Goal: Find specific page/section

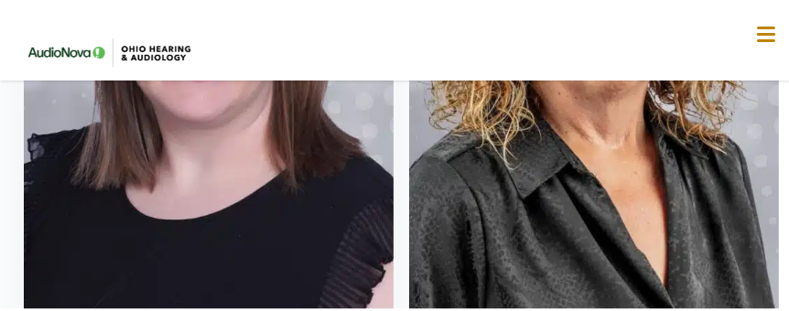
scroll to position [5581, 0]
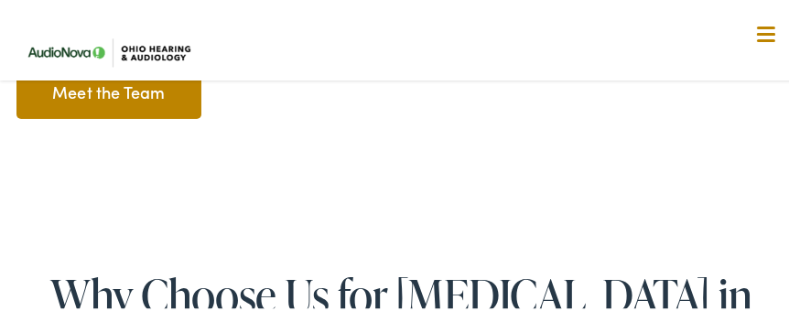
scroll to position [2928, 0]
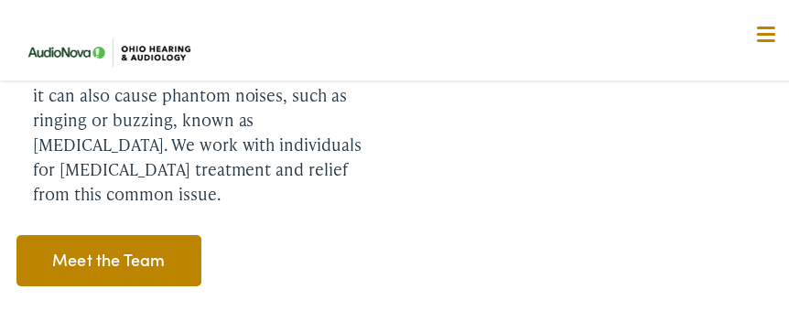
click at [132, 232] on link "Meet the Team" at bounding box center [109, 257] width 186 height 51
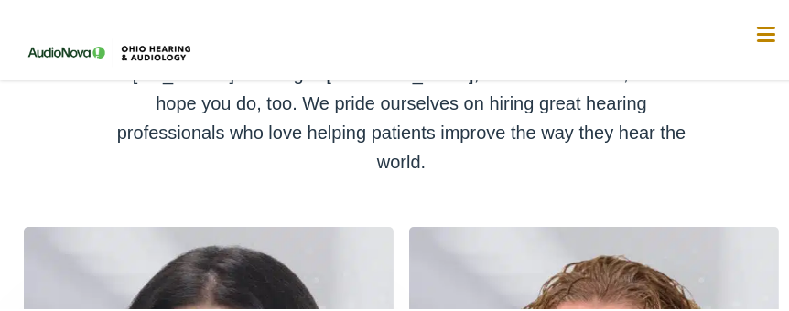
scroll to position [457, 0]
